Goal: Find specific page/section

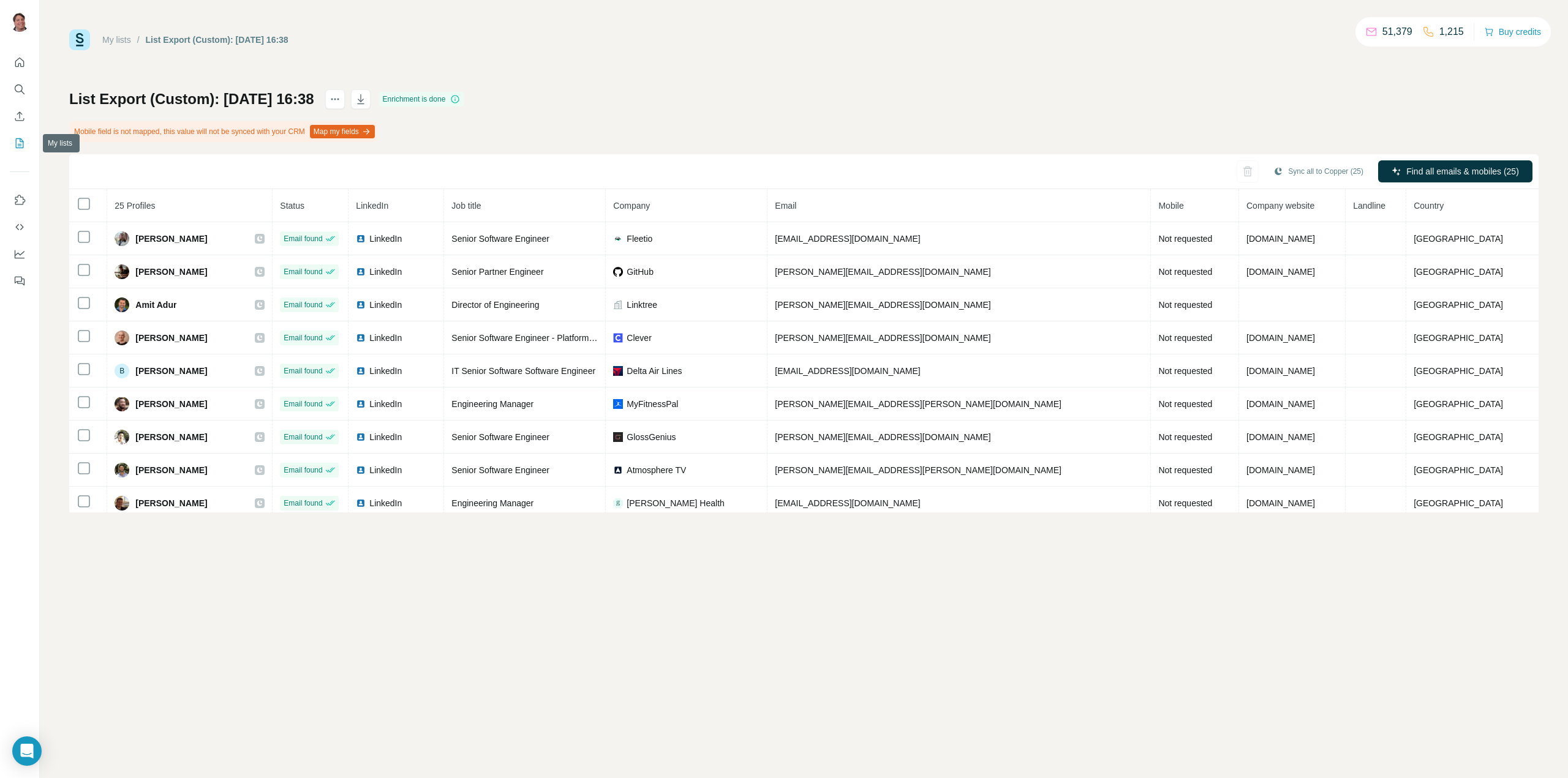
click at [20, 142] on icon "My lists" at bounding box center [20, 143] width 12 height 12
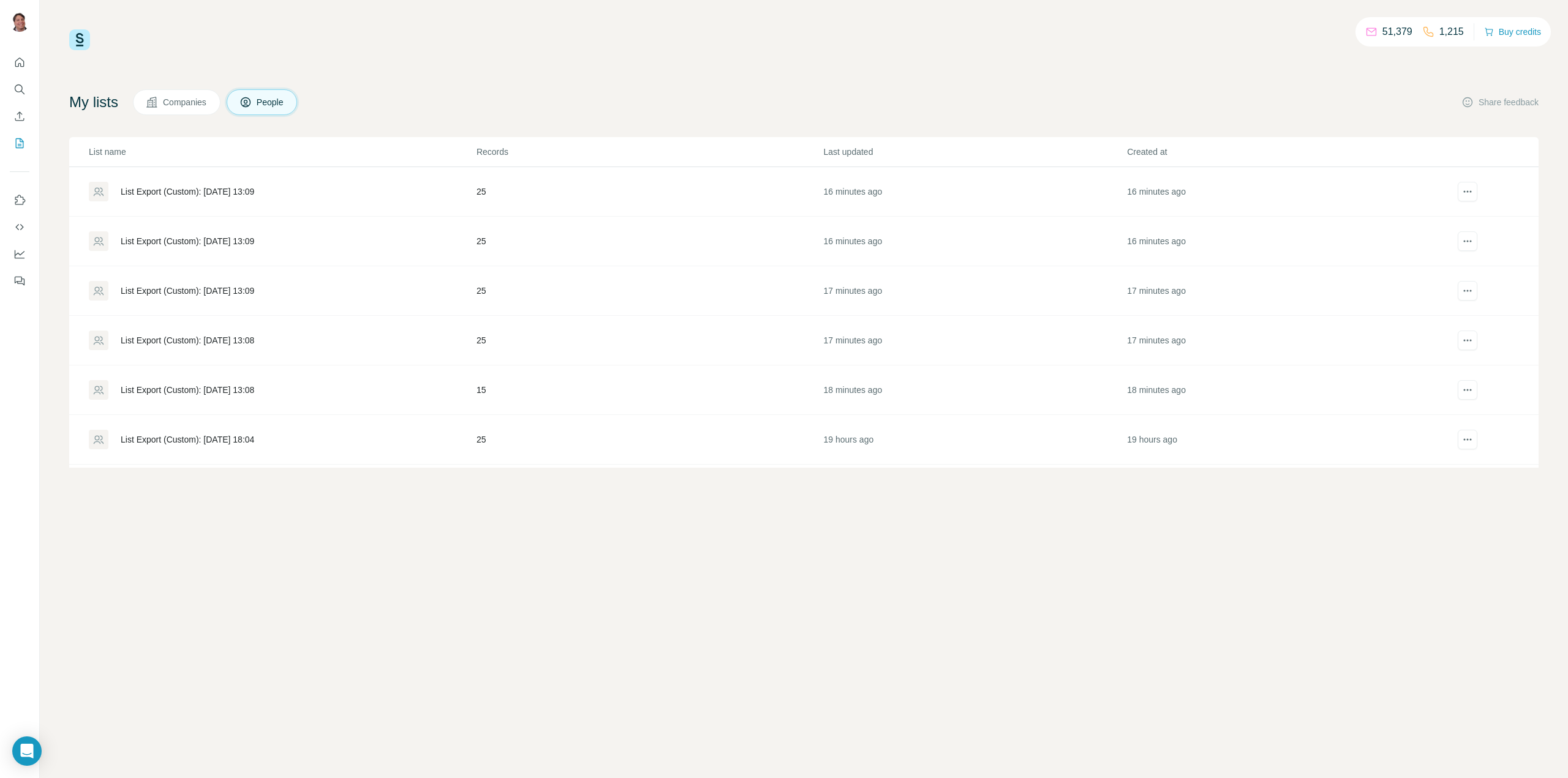
click at [240, 192] on div "List Export (Custom): [DATE] 13:09" at bounding box center [187, 192] width 133 height 12
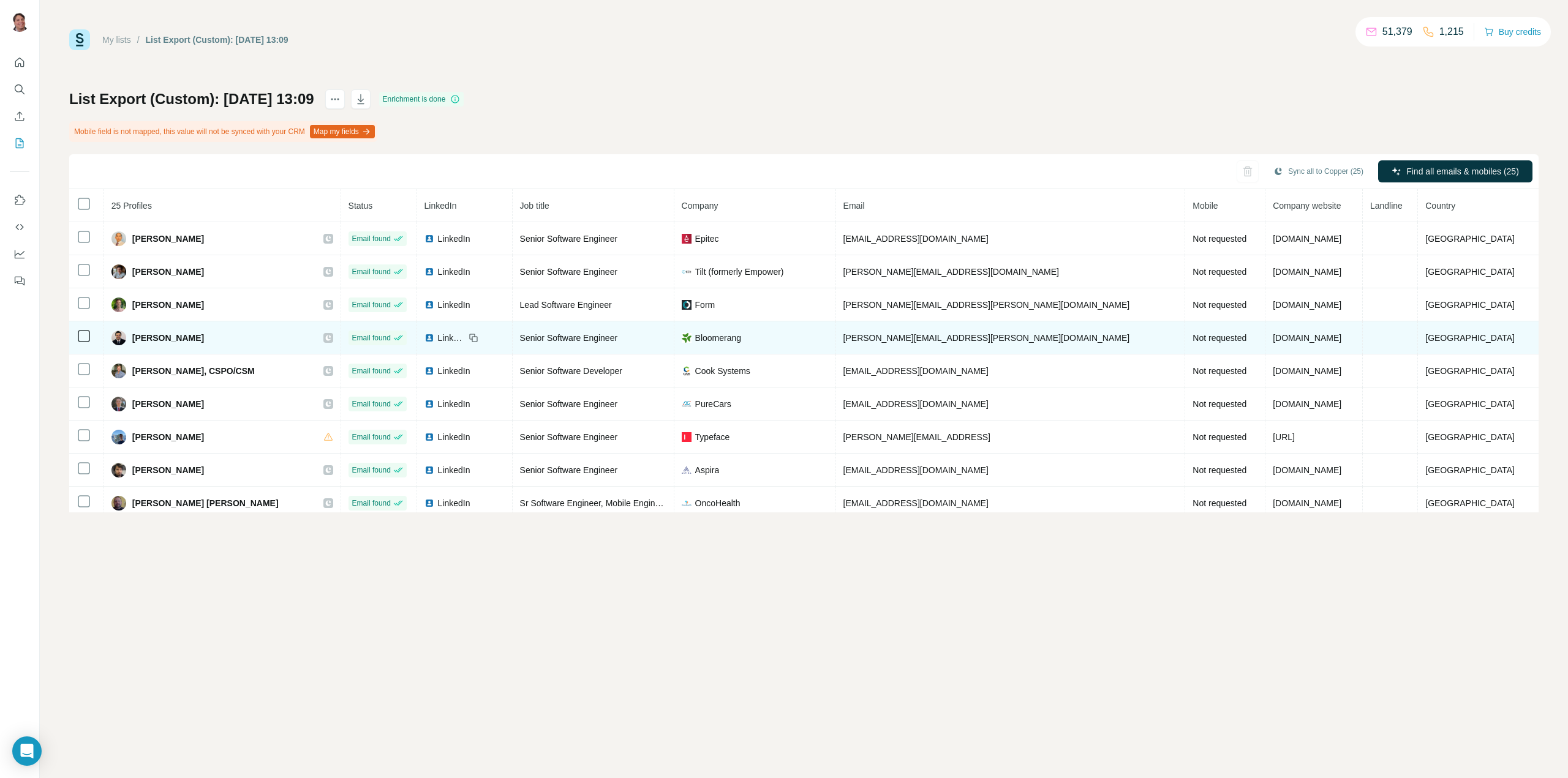
scroll to position [40, 0]
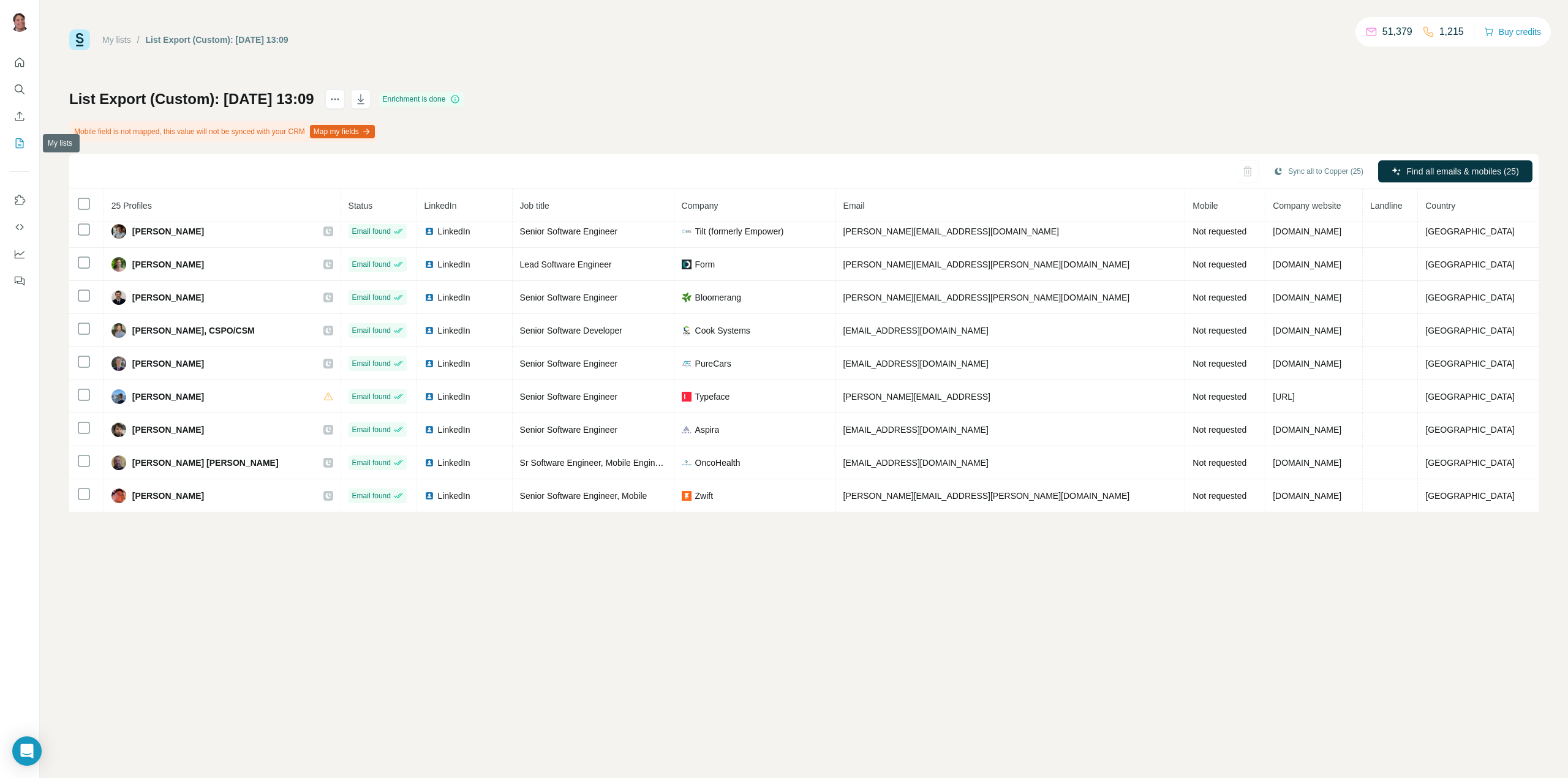
click at [25, 144] on icon "My lists" at bounding box center [20, 143] width 12 height 12
